Goal: Communication & Community: Participate in discussion

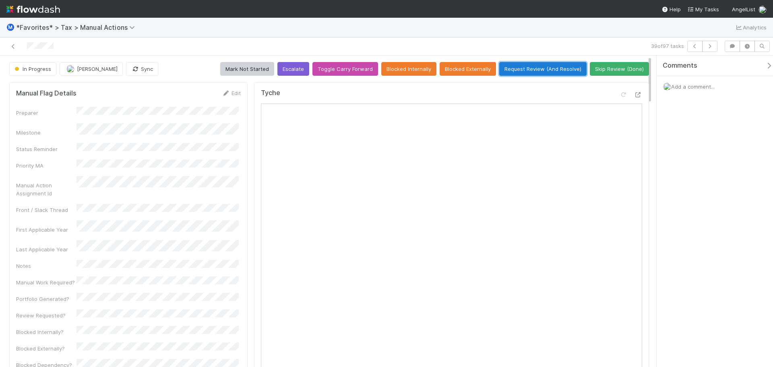
click at [527, 66] on button "Request Review (And Resolve)" at bounding box center [543, 69] width 87 height 14
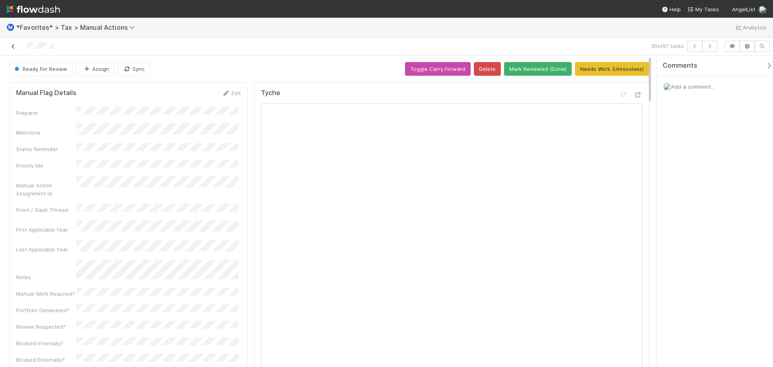
click at [13, 46] on icon at bounding box center [13, 46] width 8 height 5
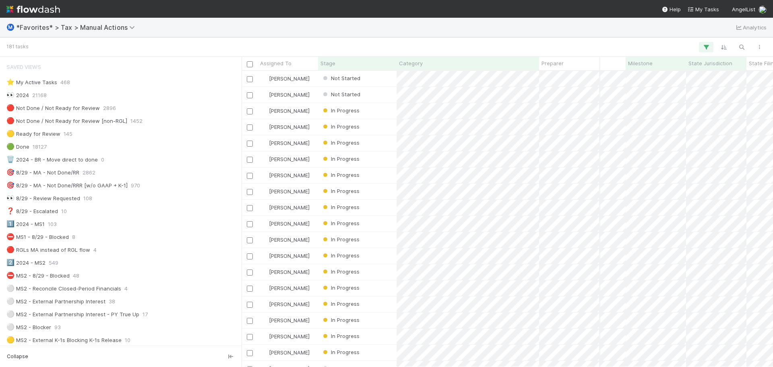
scroll to position [0, 338]
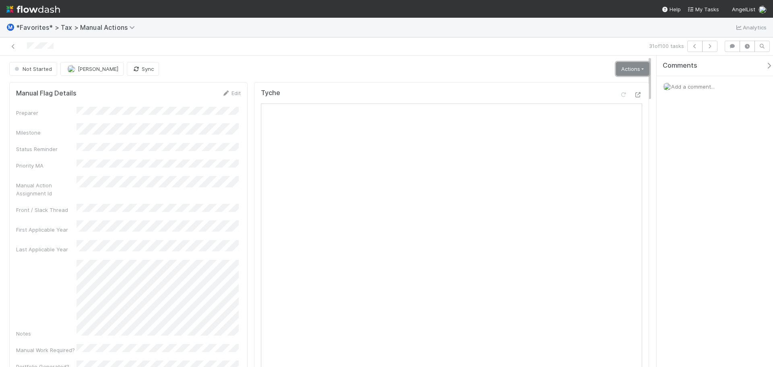
click at [626, 66] on link "Actions" at bounding box center [632, 69] width 33 height 14
click at [589, 83] on button "Start" at bounding box center [613, 85] width 75 height 11
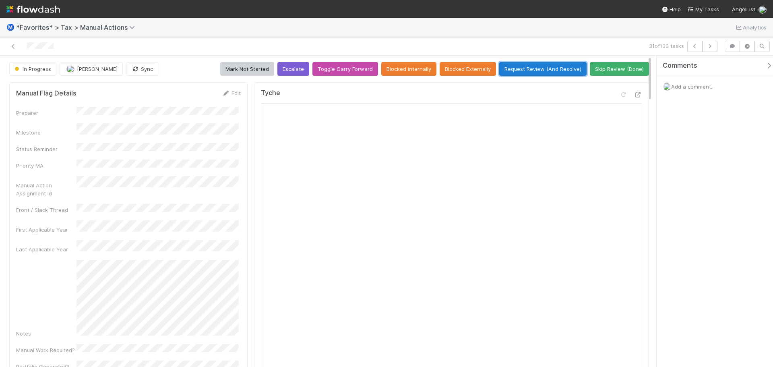
click at [549, 62] on button "Request Review (And Resolve)" at bounding box center [543, 69] width 87 height 14
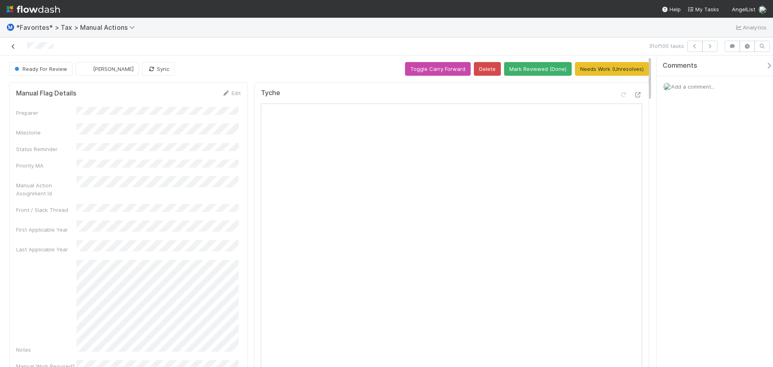
click at [17, 44] on icon at bounding box center [13, 46] width 8 height 5
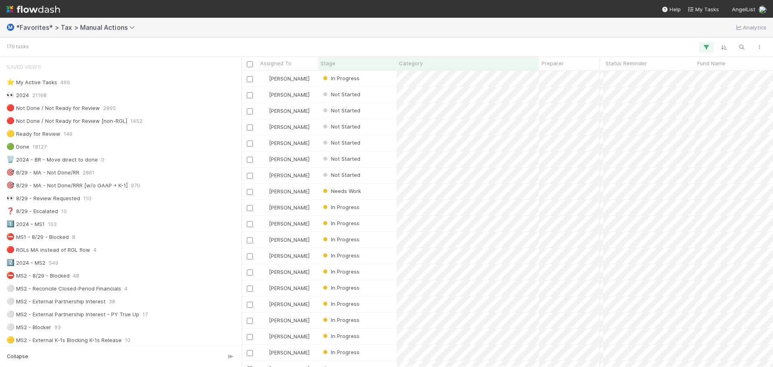
scroll to position [0, 75]
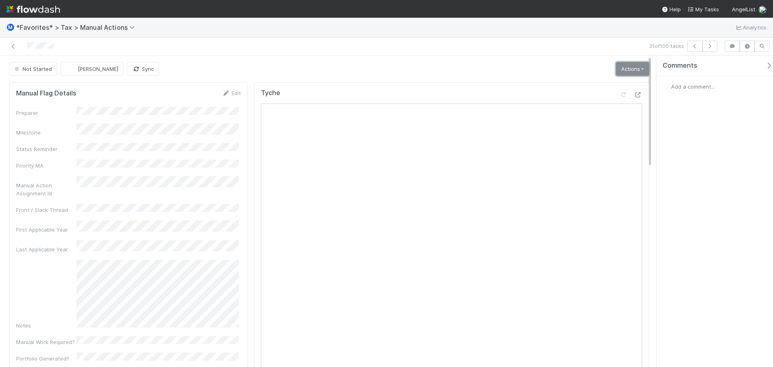
click at [630, 75] on link "Actions" at bounding box center [632, 69] width 33 height 14
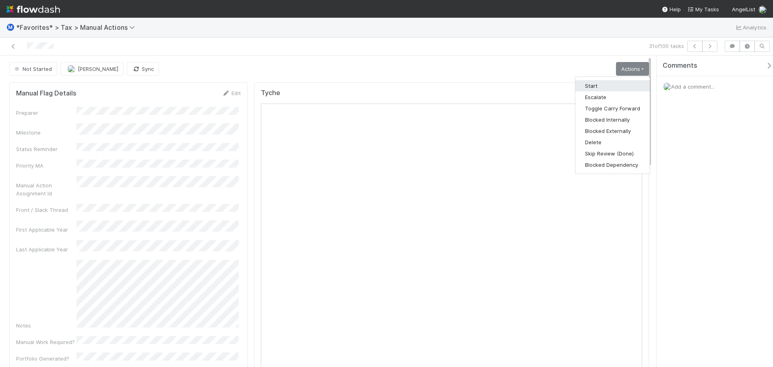
click at [618, 87] on button "Start" at bounding box center [613, 85] width 75 height 11
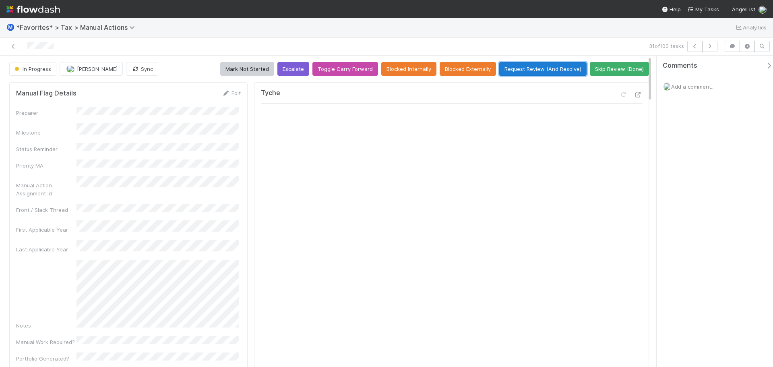
click at [542, 70] on button "Request Review (And Resolve)" at bounding box center [543, 69] width 87 height 14
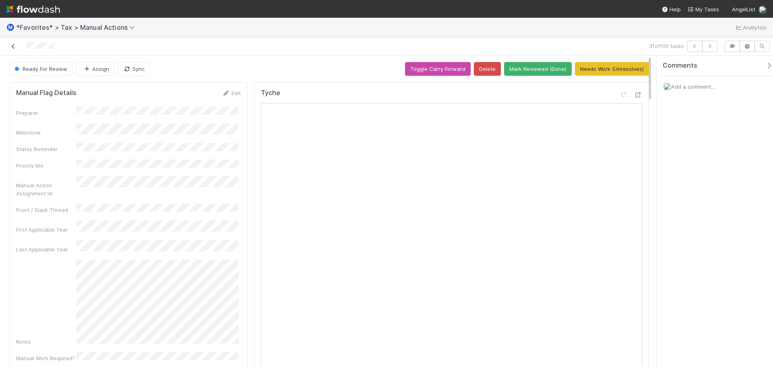
click at [13, 49] on icon at bounding box center [13, 46] width 8 height 5
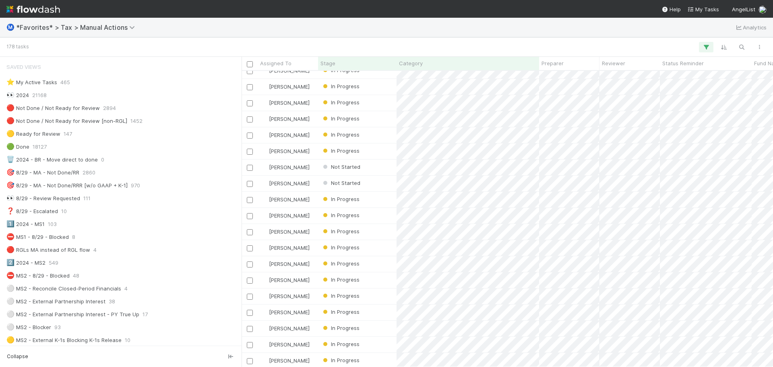
scroll to position [363, 64]
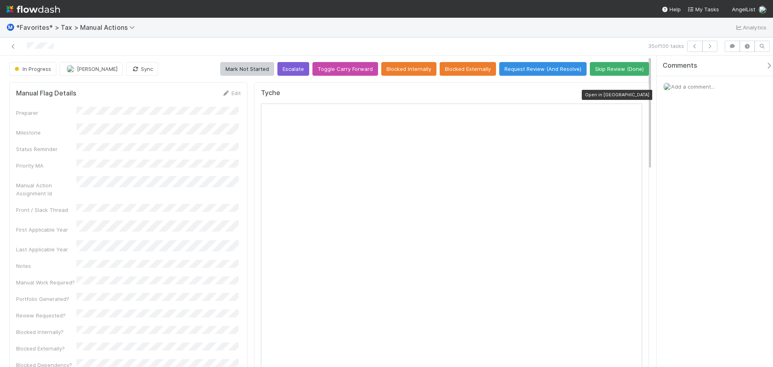
click at [635, 94] on icon at bounding box center [639, 94] width 8 height 5
click at [690, 87] on span "Add a comment..." at bounding box center [694, 86] width 44 height 6
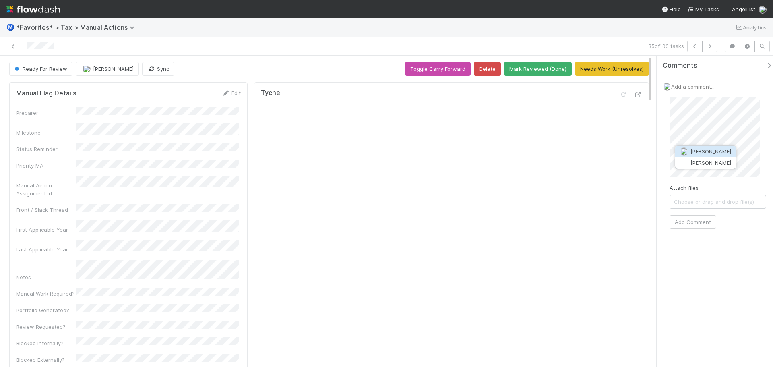
click at [698, 154] on span "[PERSON_NAME]" at bounding box center [711, 151] width 41 height 6
click at [688, 216] on button "Add Comment" at bounding box center [693, 222] width 47 height 14
click at [16, 46] on icon at bounding box center [13, 46] width 8 height 5
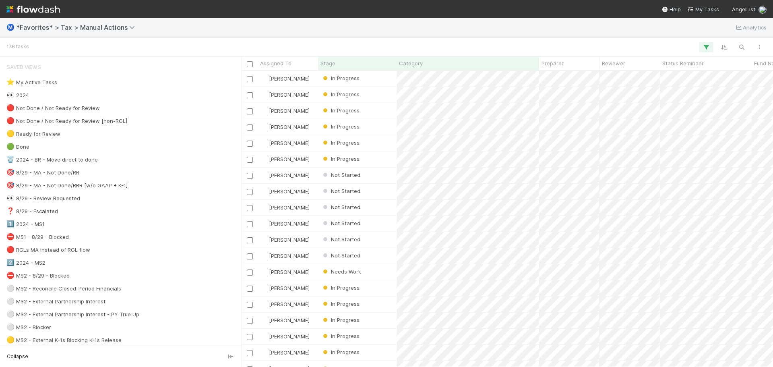
scroll to position [290, 526]
